Goal: Complete application form

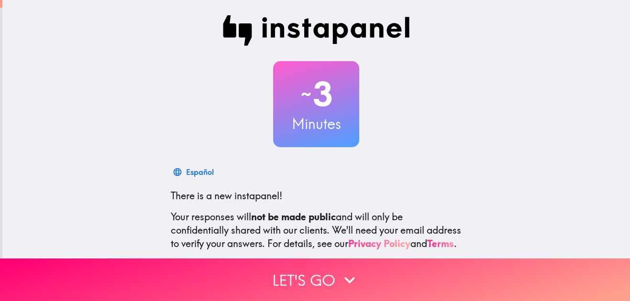
scroll to position [97, 0]
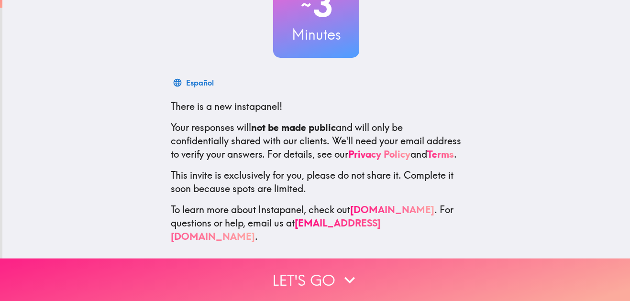
click at [292, 278] on button "Let's go" at bounding box center [315, 280] width 630 height 43
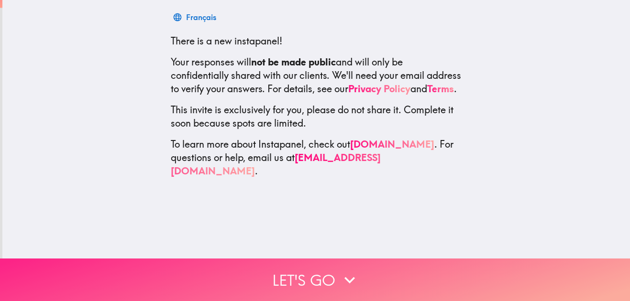
scroll to position [0, 0]
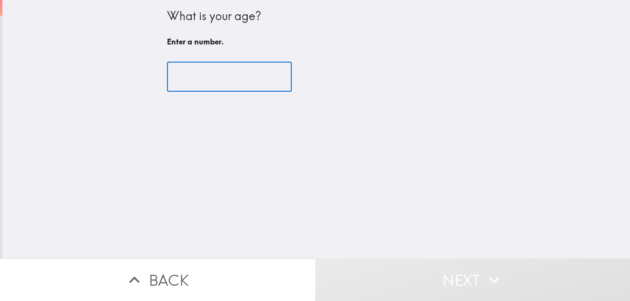
click at [235, 77] on input "number" at bounding box center [229, 77] width 125 height 30
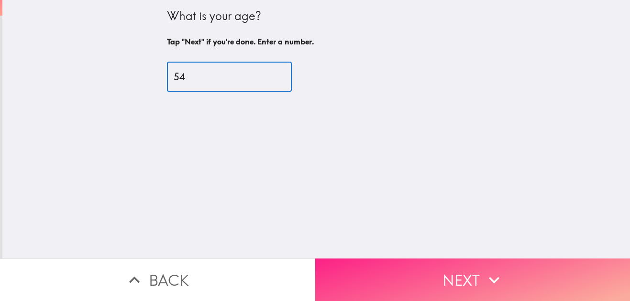
type input "54"
click at [414, 261] on button "Next" at bounding box center [472, 280] width 315 height 43
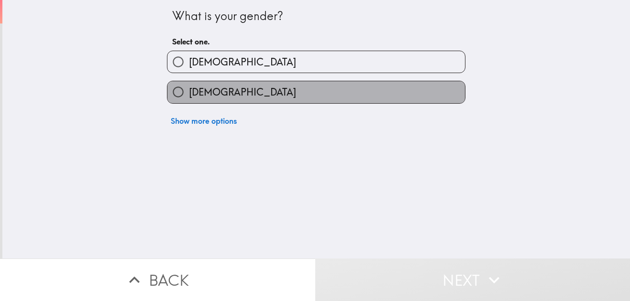
click at [246, 85] on label "[DEMOGRAPHIC_DATA]" at bounding box center [316, 92] width 298 height 22
click at [189, 85] on input "[DEMOGRAPHIC_DATA]" at bounding box center [178, 92] width 22 height 22
radio input "true"
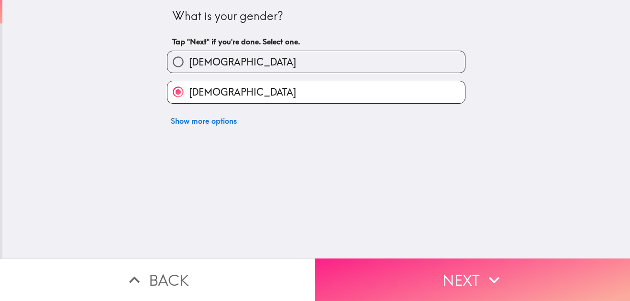
click at [444, 283] on button "Next" at bounding box center [472, 280] width 315 height 43
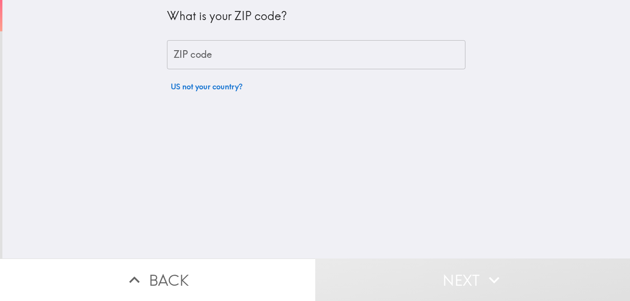
click at [226, 52] on input "ZIP code" at bounding box center [316, 55] width 299 height 30
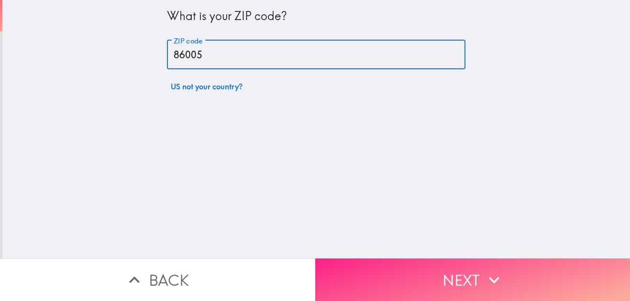
type input "86005"
click at [468, 277] on button "Next" at bounding box center [472, 280] width 315 height 43
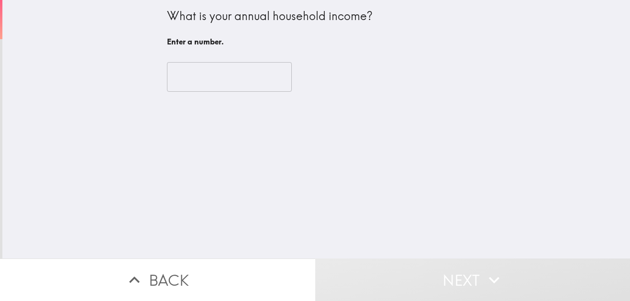
click at [204, 78] on input "number" at bounding box center [229, 77] width 125 height 30
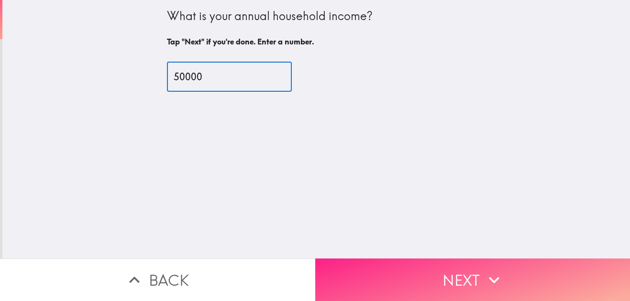
type input "50000"
click at [437, 281] on button "Next" at bounding box center [472, 280] width 315 height 43
